Goal: Find specific page/section: Find specific page/section

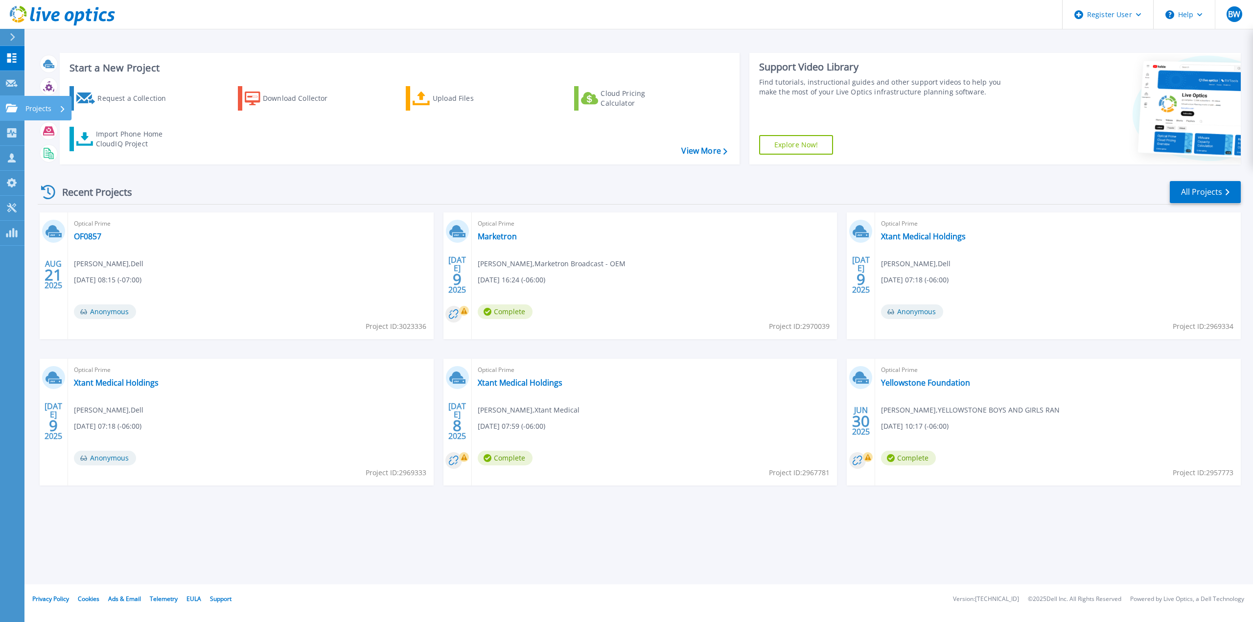
click at [10, 104] on div at bounding box center [12, 108] width 12 height 9
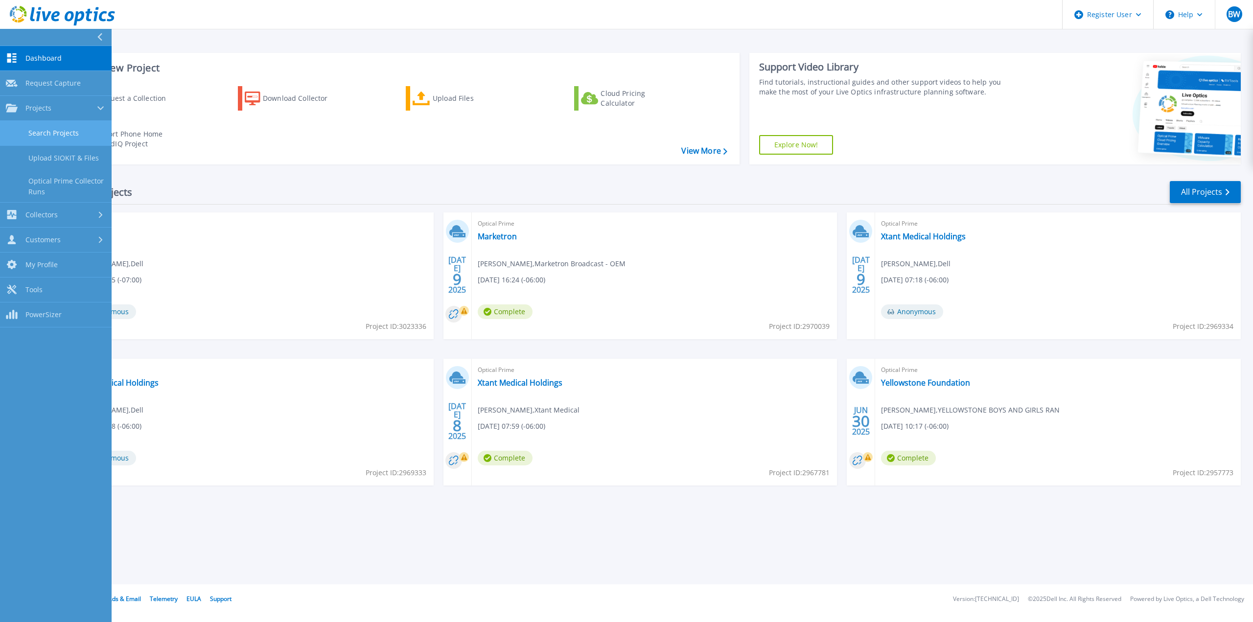
click at [55, 135] on link "Search Projects" at bounding box center [56, 133] width 112 height 25
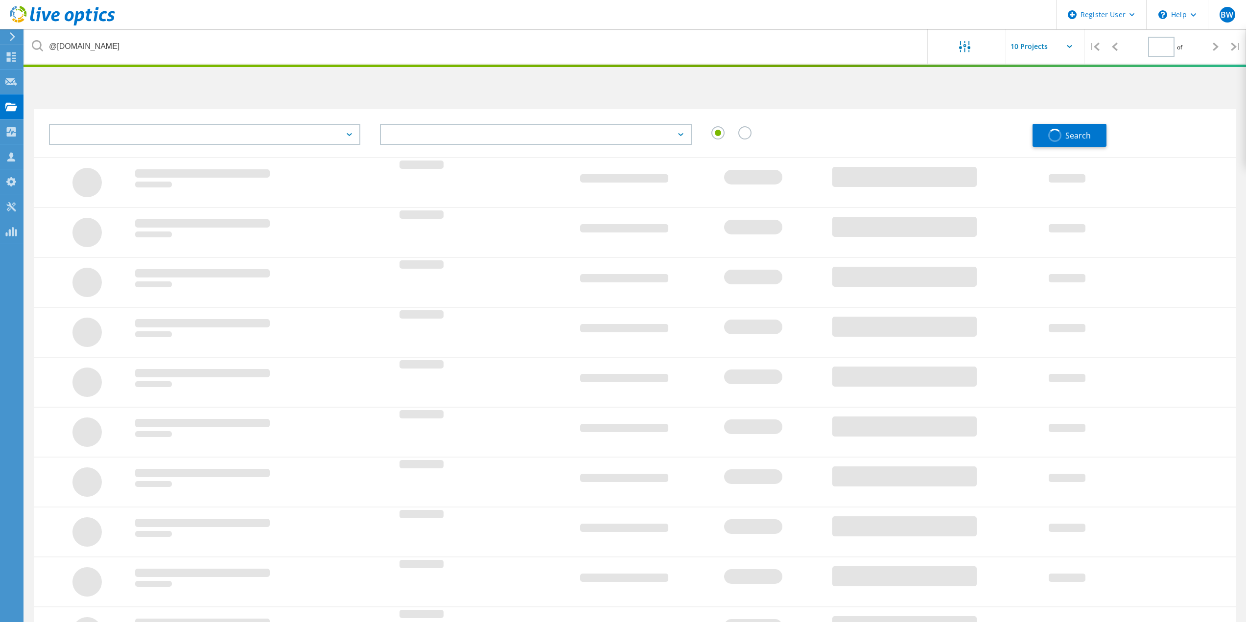
type input "1"
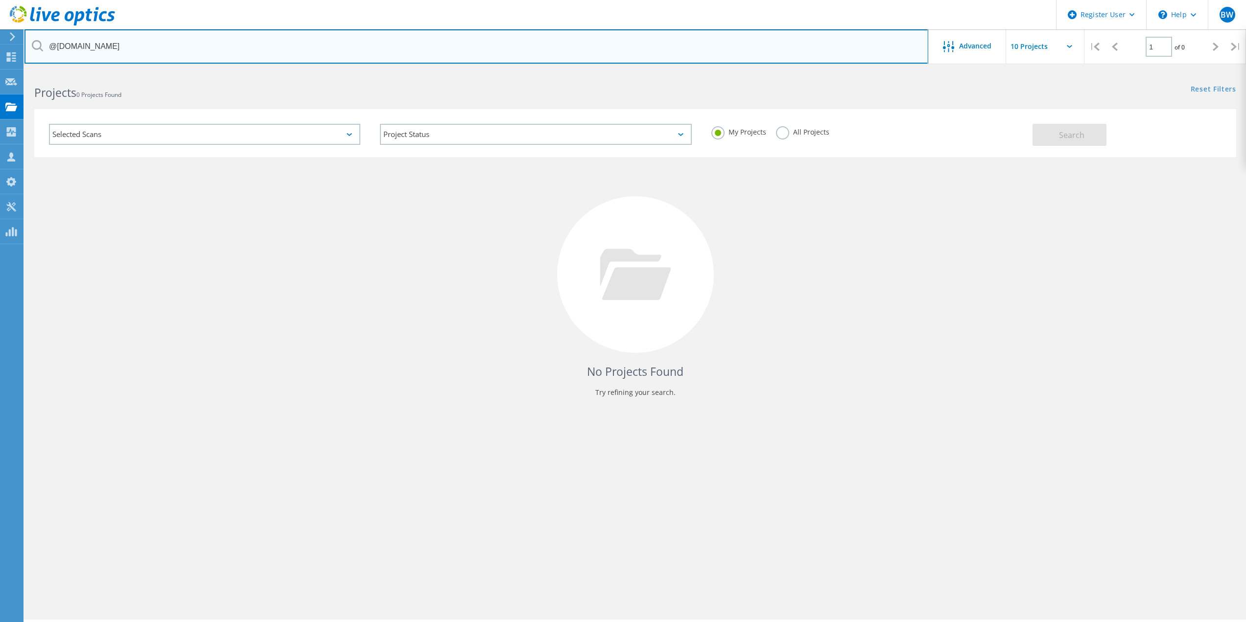
drag, startPoint x: 81, startPoint y: 46, endPoint x: 56, endPoint y: 46, distance: 25.0
click at [56, 46] on input "@koa.net" at bounding box center [475, 46] width 903 height 34
type input "@"
type input "ci.the-dalles.or.us"
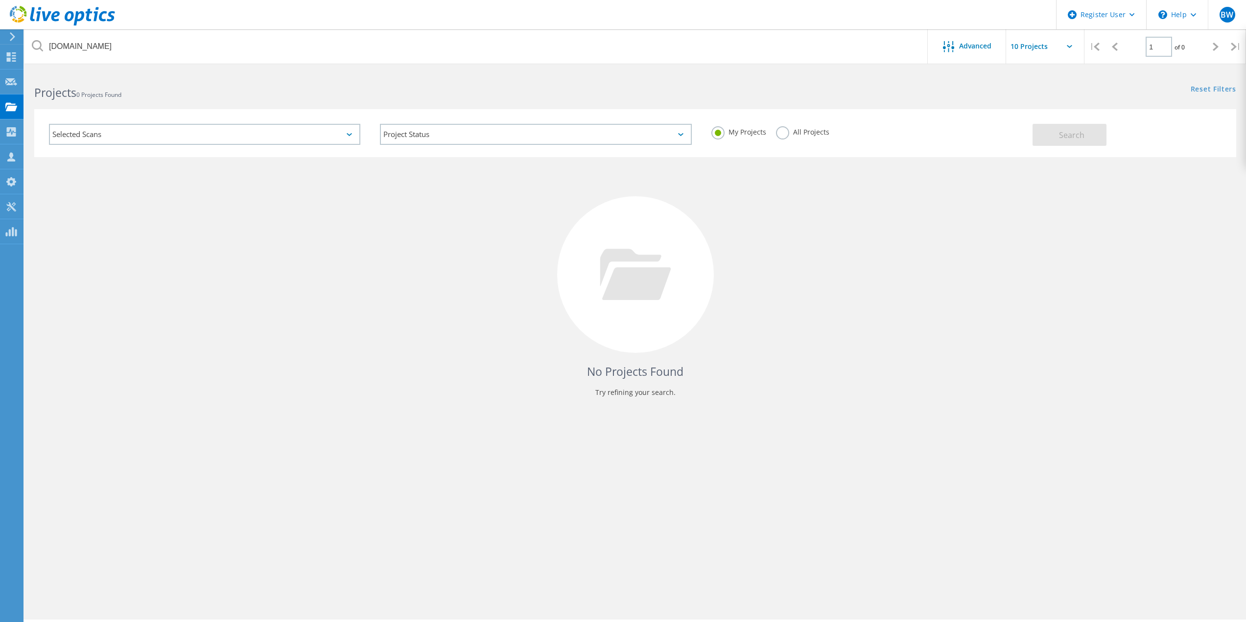
click at [781, 133] on label "All Projects" at bounding box center [802, 130] width 53 height 9
click at [0, 0] on input "All Projects" at bounding box center [0, 0] width 0 height 0
click at [1045, 146] on div "Selected Scans Project Status In Progress Complete Published Anonymous Archived…" at bounding box center [634, 133] width 1201 height 48
click at [1046, 136] on button "Search" at bounding box center [1069, 135] width 74 height 22
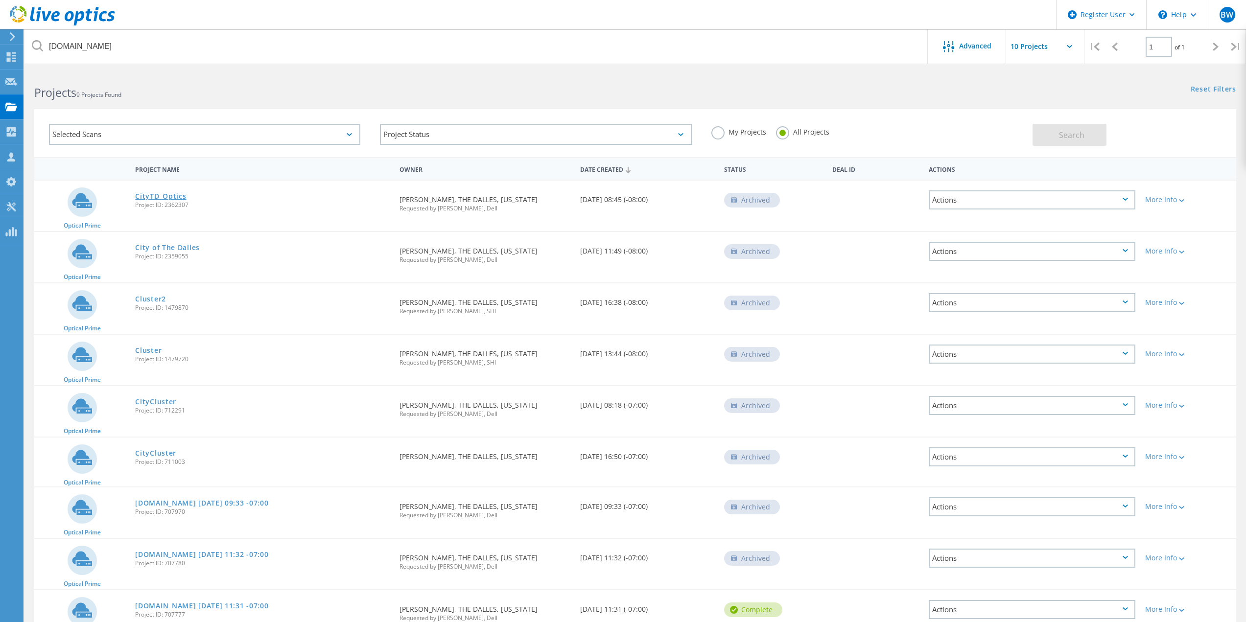
click at [162, 199] on link "CityTD_Optics" at bounding box center [160, 196] width 51 height 7
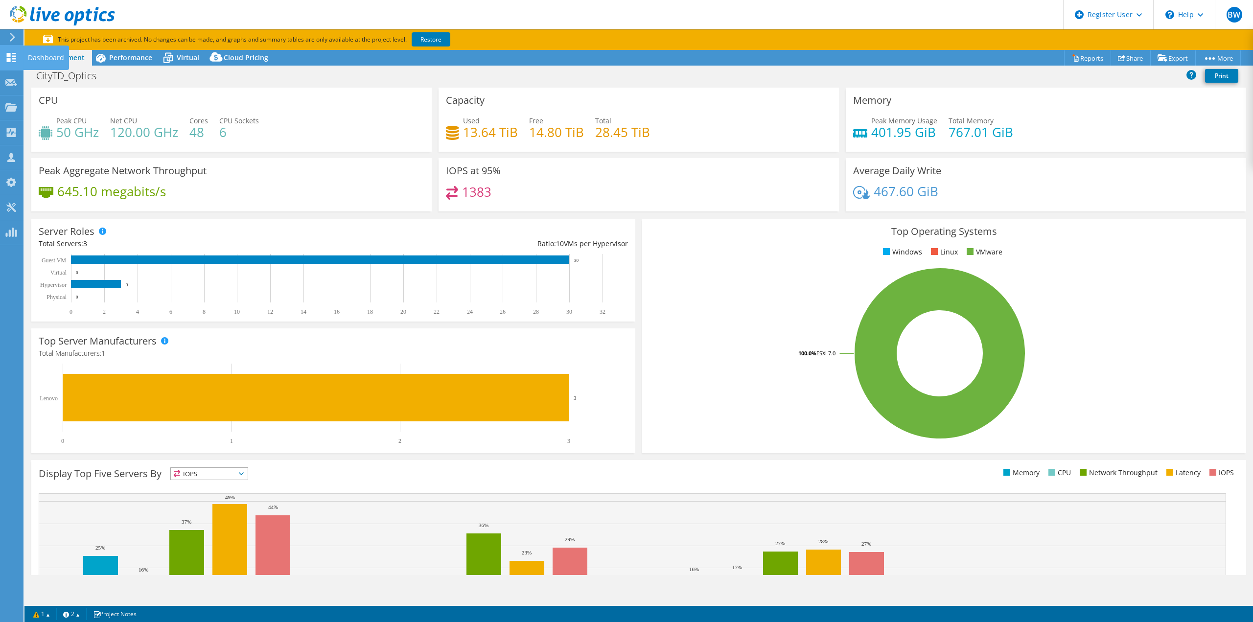
click at [9, 60] on use at bounding box center [11, 57] width 9 height 9
